Goal: Task Accomplishment & Management: Use online tool/utility

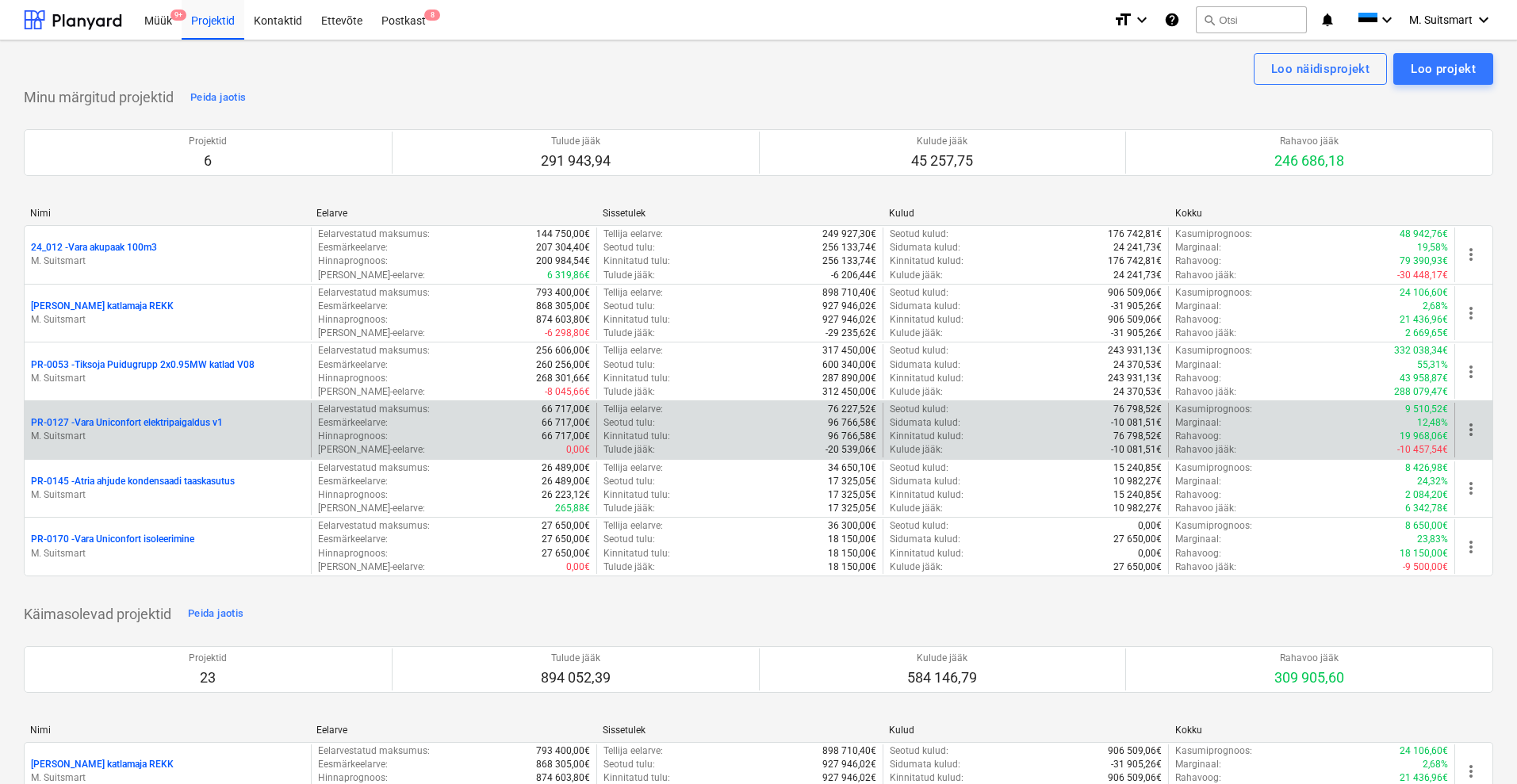
click at [104, 421] on p "PR-0127 - Vara Uniconfort elektripaigaldus v1" at bounding box center [127, 423] width 192 height 14
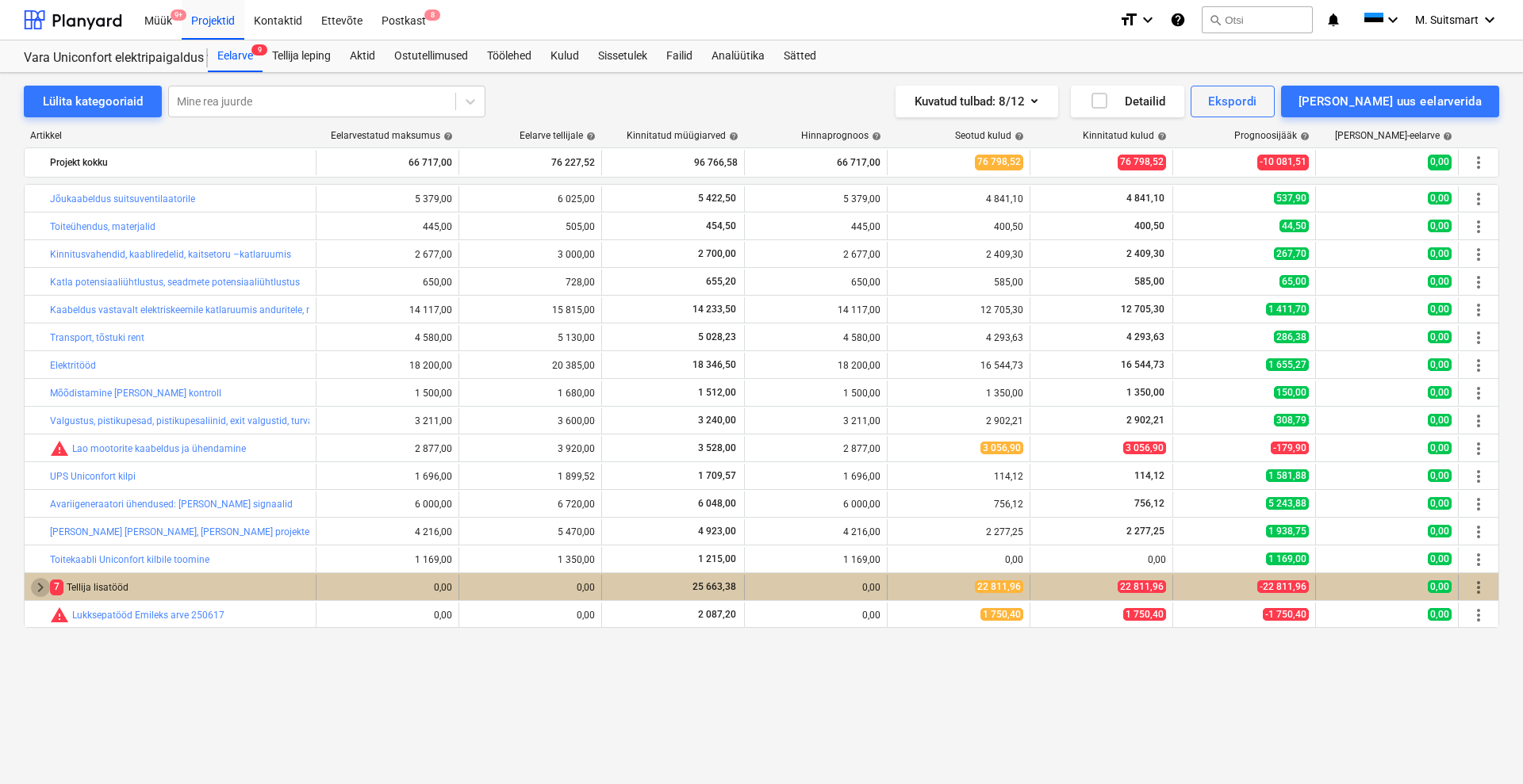
click at [35, 581] on span "keyboard_arrow_right" at bounding box center [41, 588] width 20 height 20
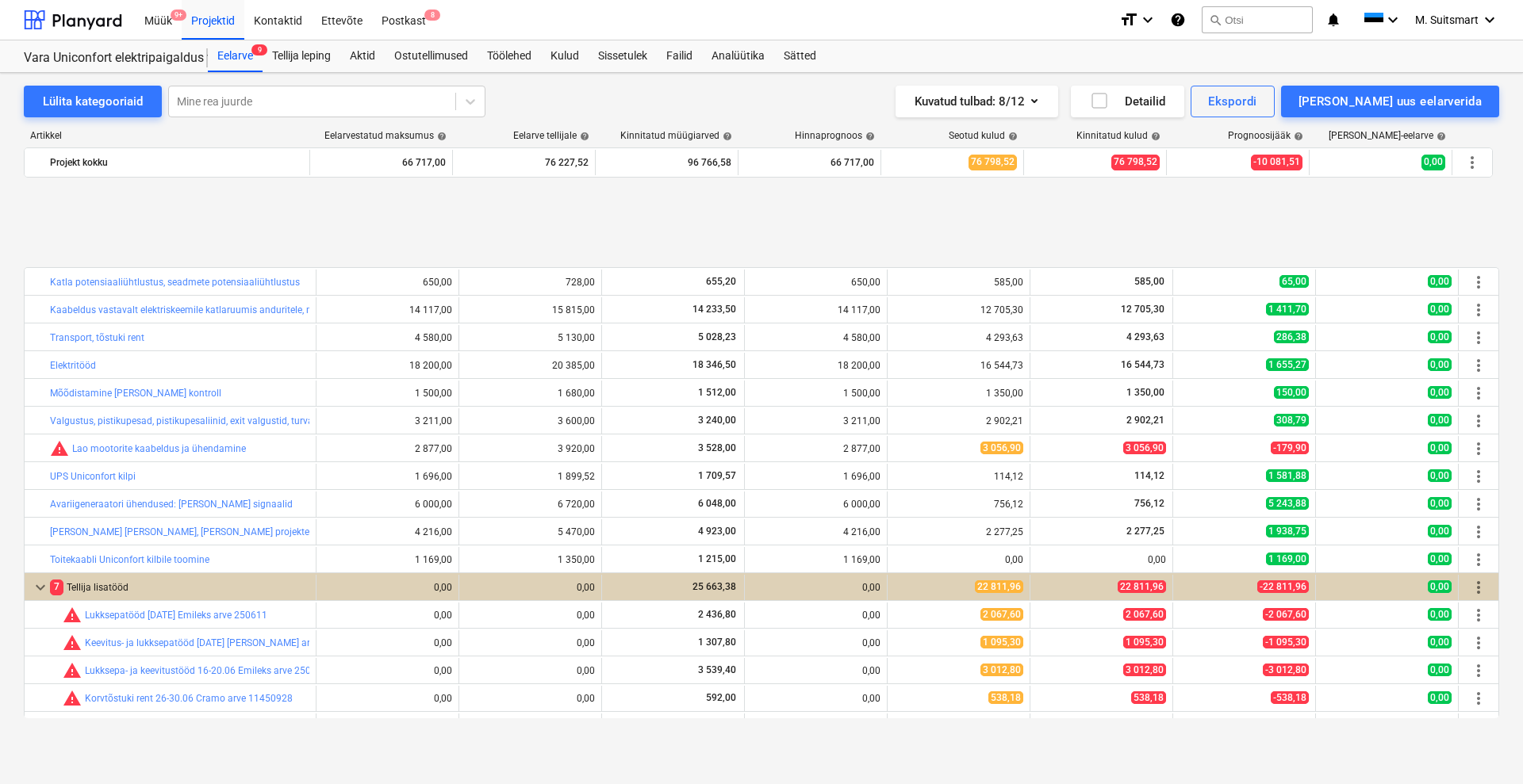
scroll to position [132, 0]
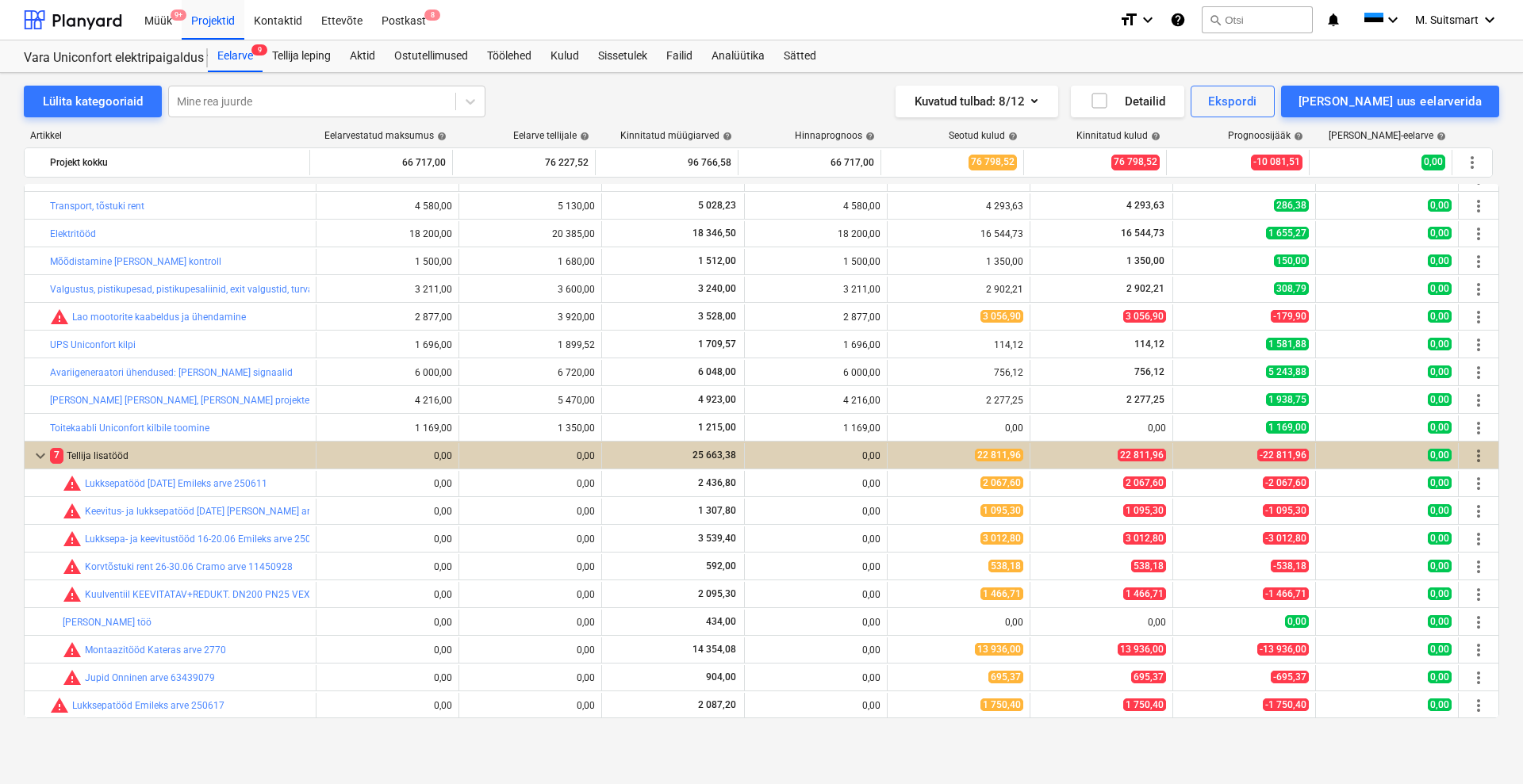
click at [83, 727] on div "Artikkel Eelarvestatud maksumus help Eelarve tellijale help Kinnitatud müügiarv…" at bounding box center [761, 427] width 1475 height 620
click at [1440, 96] on div "[PERSON_NAME] uus eelarverida" at bounding box center [1390, 100] width 183 height 20
click at [1469, 192] on div "[PERSON_NAME] lisatöö" at bounding box center [1401, 196] width 197 height 27
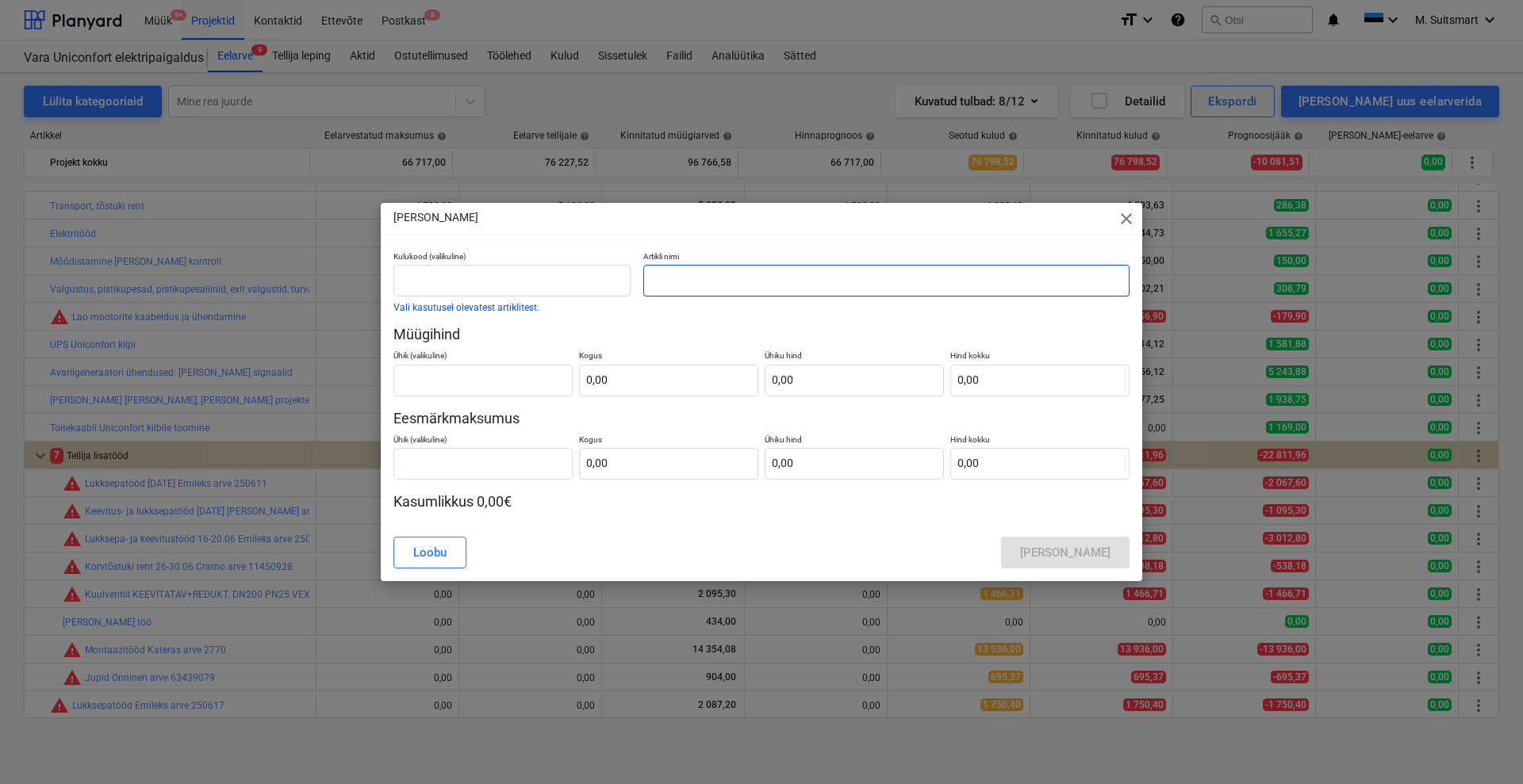
click at [706, 273] on input "text" at bounding box center [886, 281] width 486 height 32
paste input "Sisestuskaablite, PJA [PERSON_NAME] katlamaja [PERSON_NAME] mõõtmine ja audit"
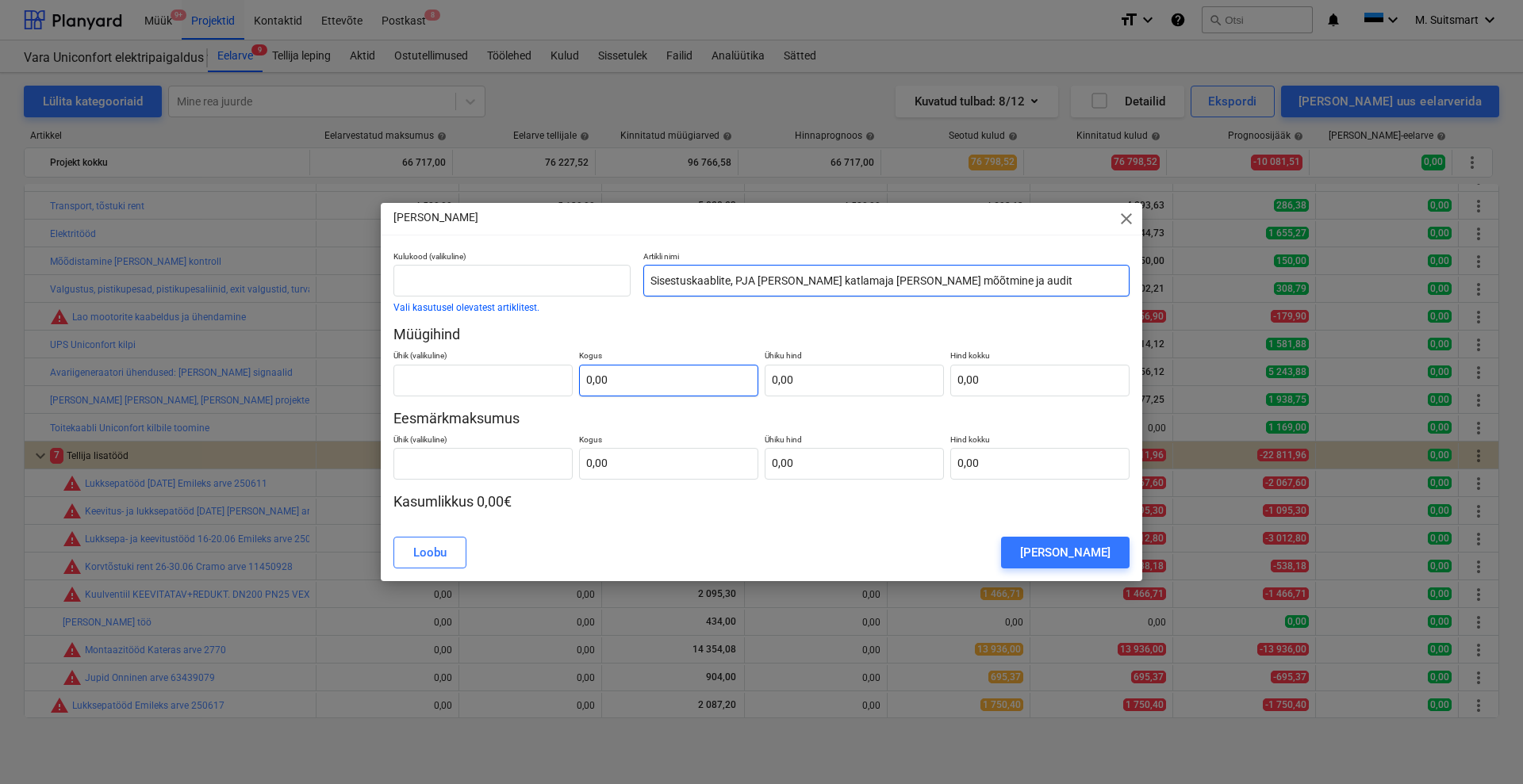
type input "Sisestuskaablite, PJA [PERSON_NAME] katlamaja [PERSON_NAME] mõõtmine ja audit"
click at [695, 385] on input "text" at bounding box center [668, 380] width 180 height 32
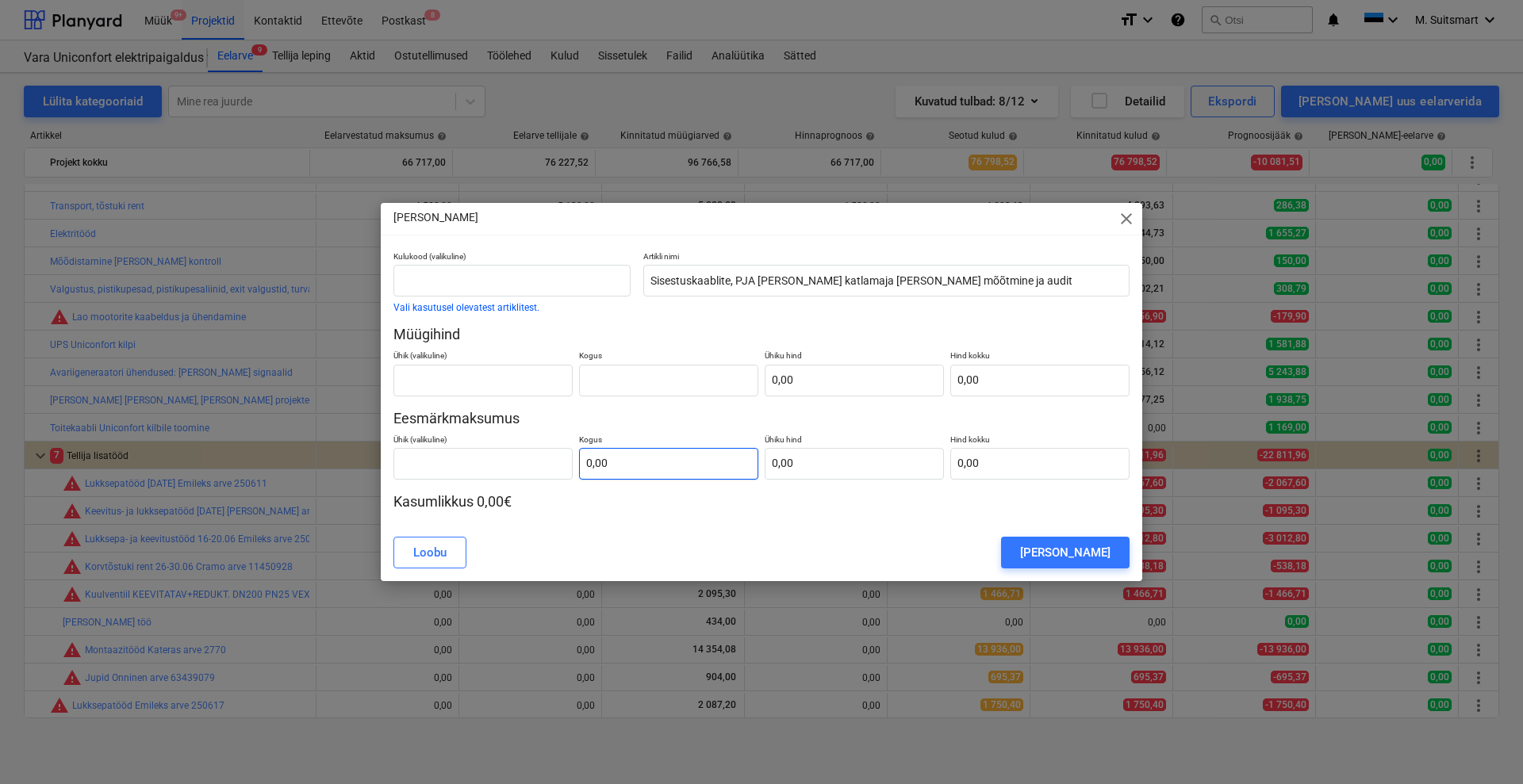
type input "0,00"
click at [663, 454] on input "text" at bounding box center [668, 463] width 180 height 32
type input "1,00"
type input "8"
type input "8,00"
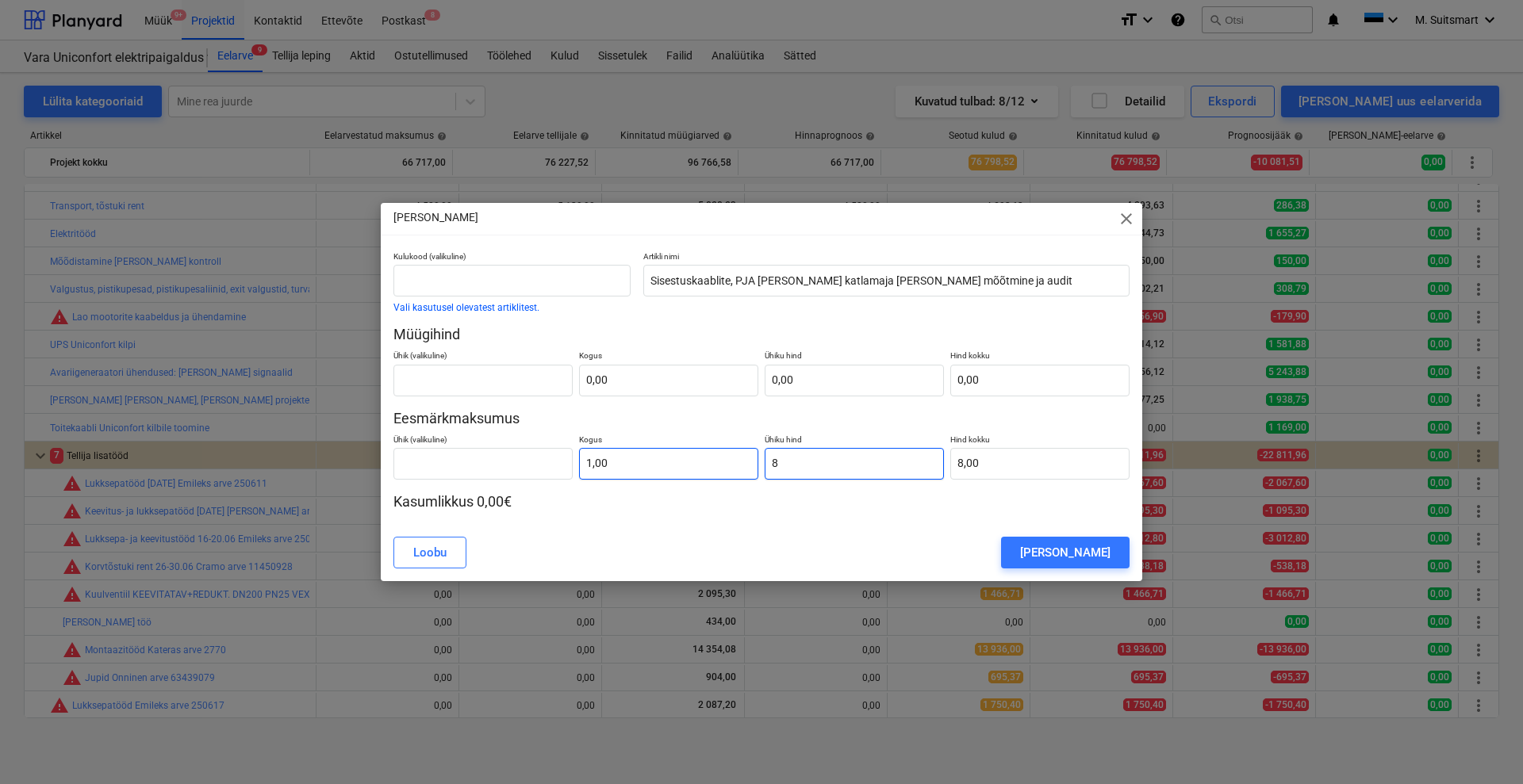
type input "81"
type input "81,00"
type input "812"
type input "812,00"
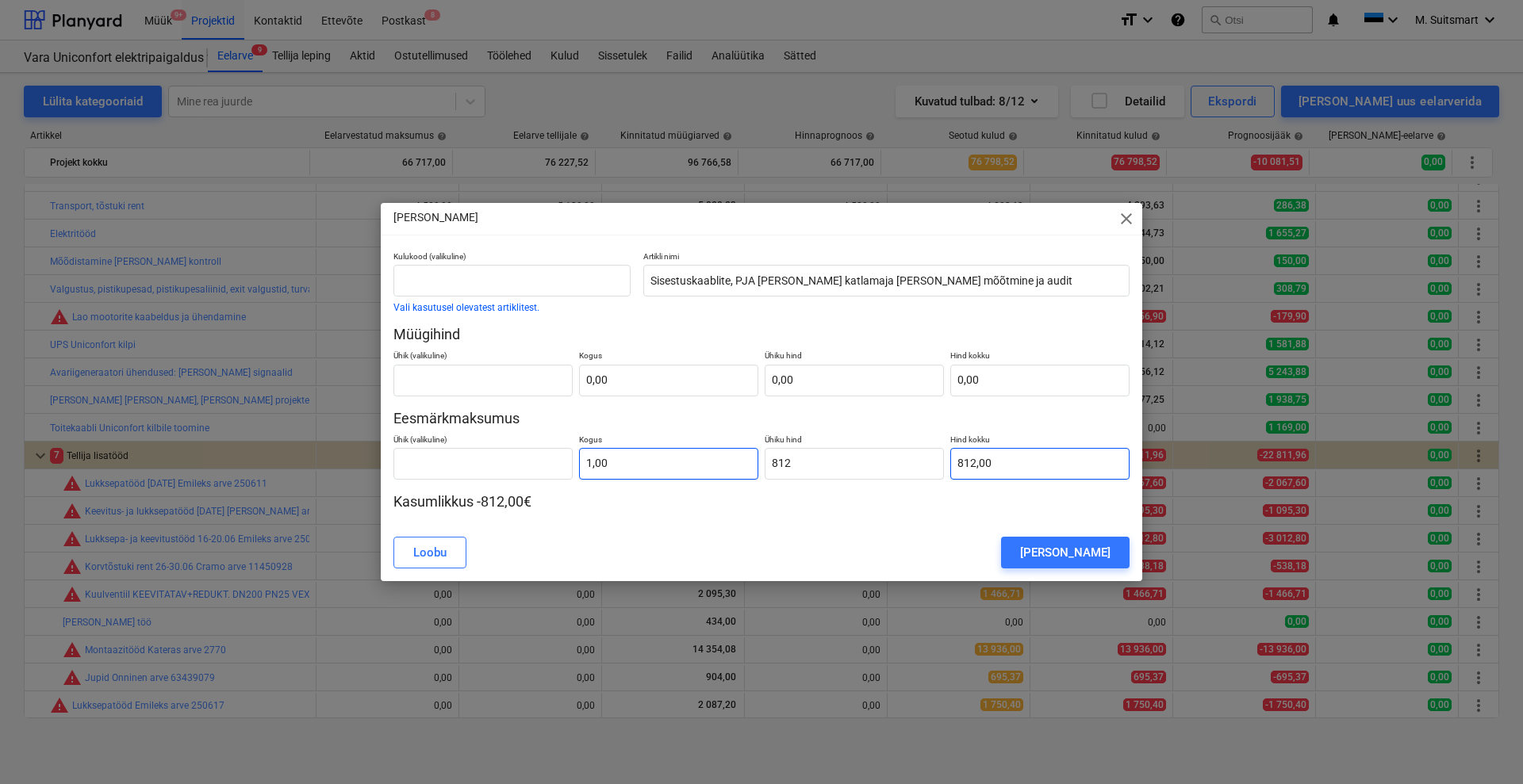
type input "812"
type input "812,00"
click at [621, 366] on input "text" at bounding box center [668, 380] width 180 height 32
type input "1,00"
type input "1"
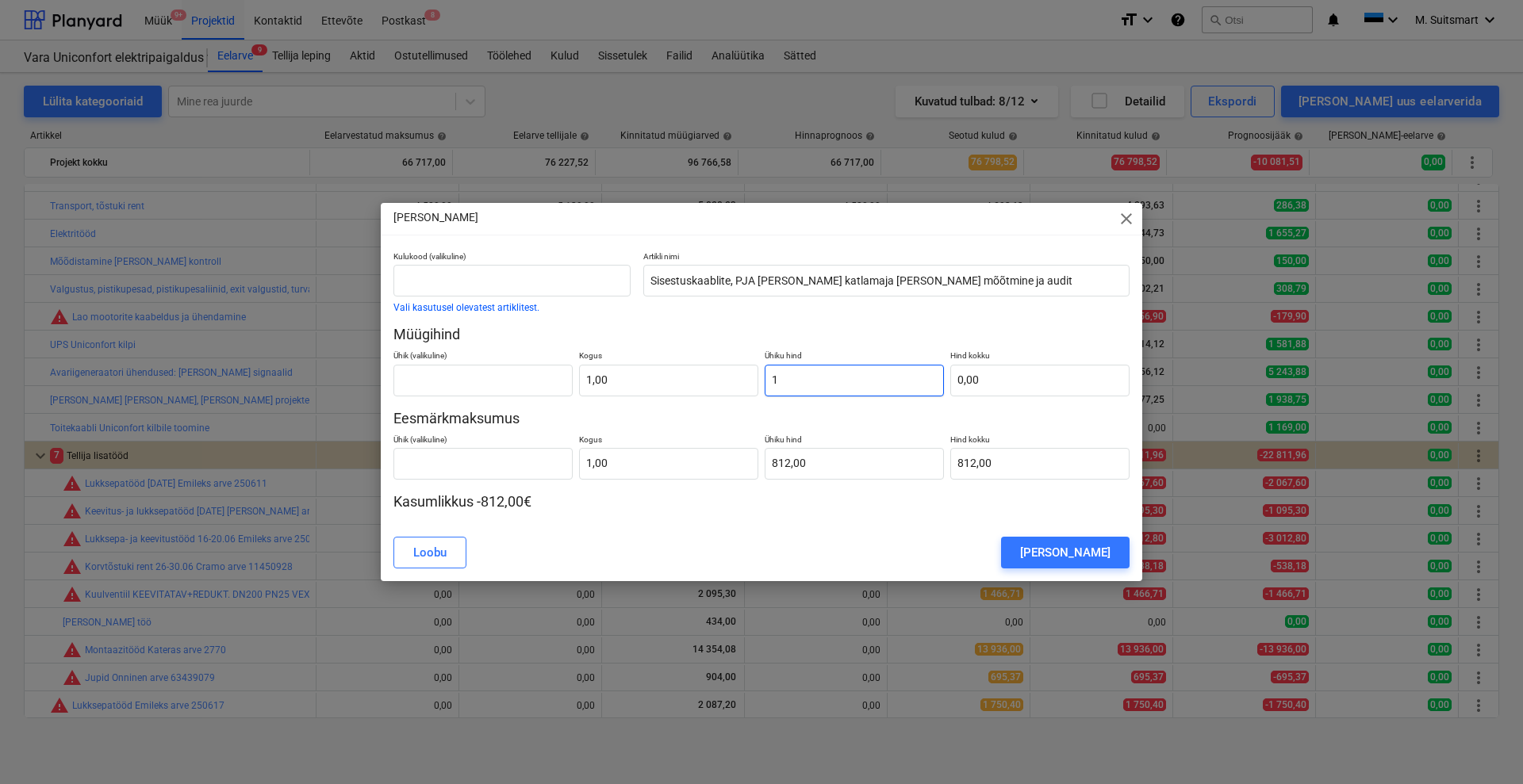
type input "1,00"
type input "10"
type input "10,00"
type input "104"
type input "104,00"
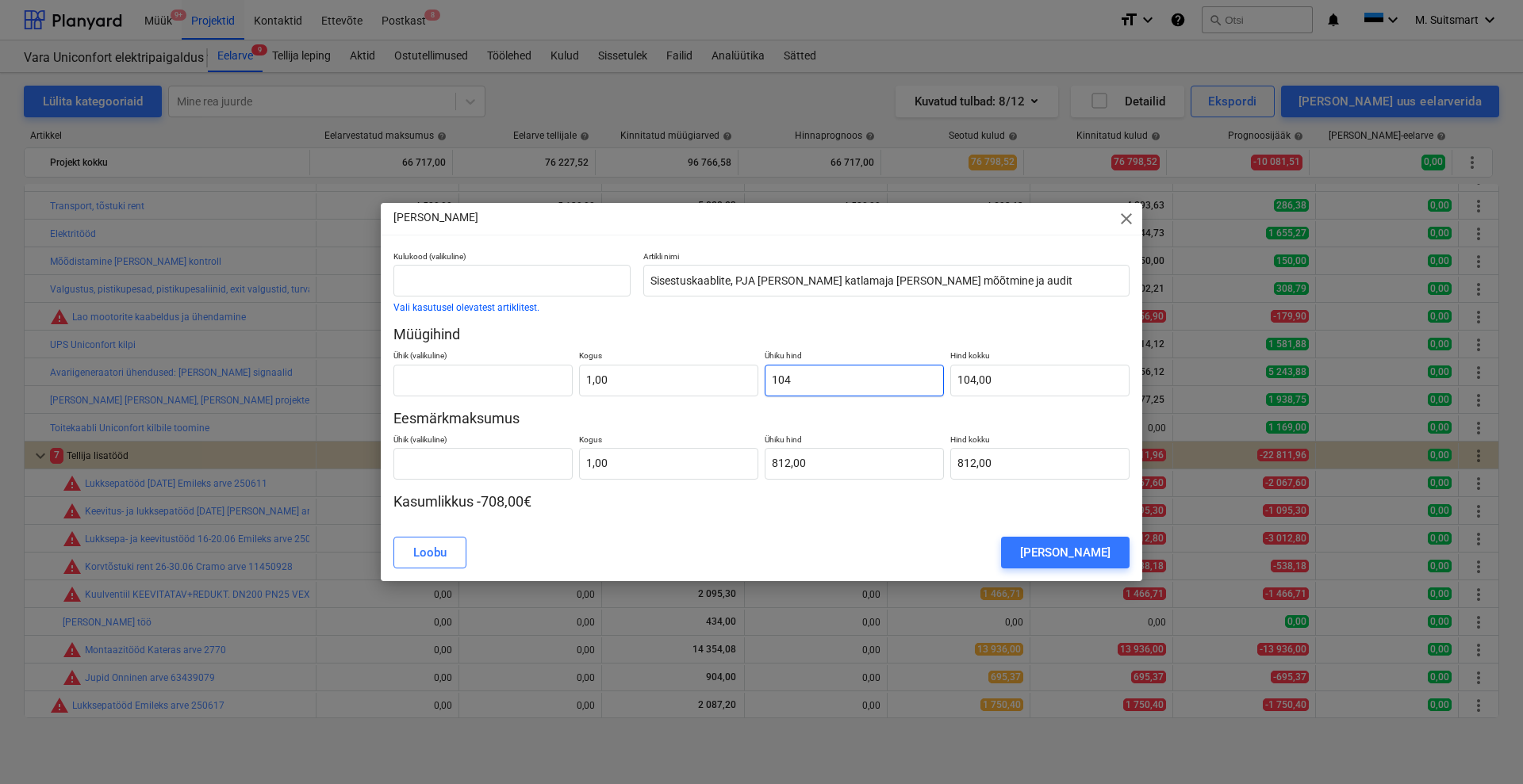
type input "1040"
type input "1 040,00"
click at [1057, 544] on div "[PERSON_NAME]" at bounding box center [1064, 552] width 91 height 20
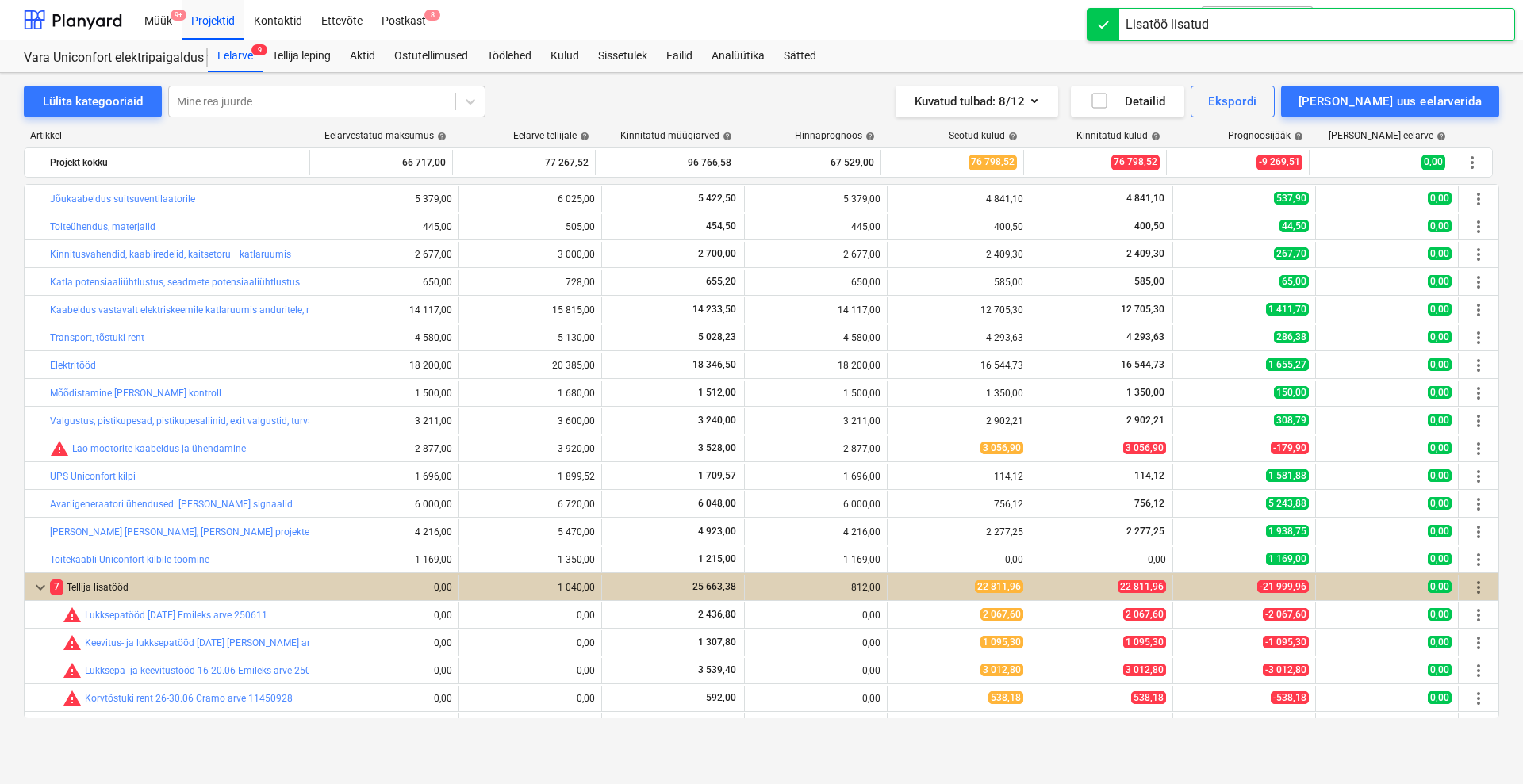
scroll to position [132, 0]
